Goal: Task Accomplishment & Management: Manage account settings

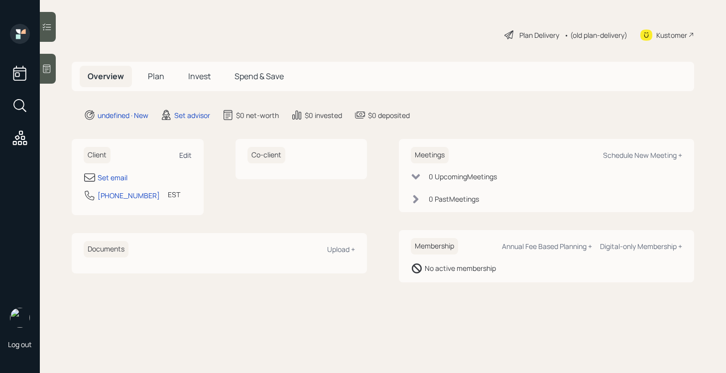
click at [182, 155] on div "Edit" at bounding box center [185, 154] width 12 height 9
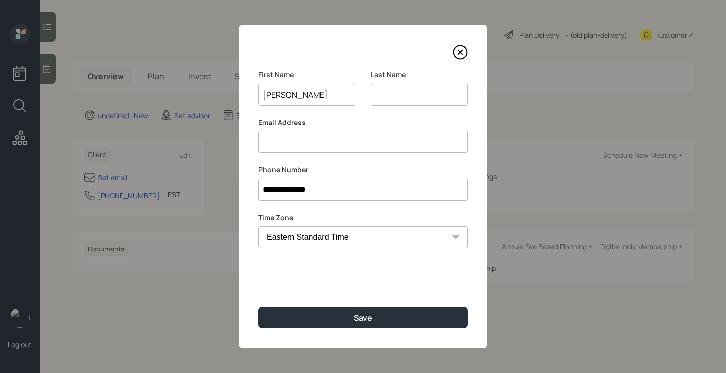
type input "[PERSON_NAME]"
click at [350, 136] on input at bounding box center [362, 142] width 209 height 22
paste input "[EMAIL_ADDRESS][DOMAIN_NAME]"
type input "[EMAIL_ADDRESS][DOMAIN_NAME]"
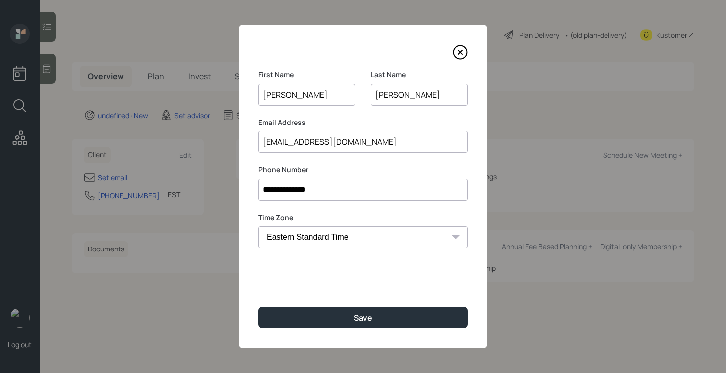
click at [372, 108] on div "Last Name [PERSON_NAME]" at bounding box center [419, 94] width 97 height 48
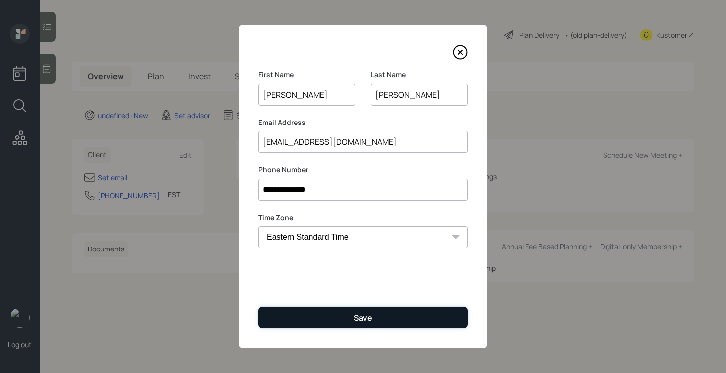
click at [356, 317] on div "Save" at bounding box center [362, 317] width 19 height 11
